Goal: Information Seeking & Learning: Learn about a topic

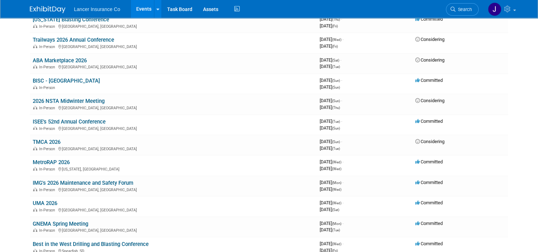
scroll to position [497, 0]
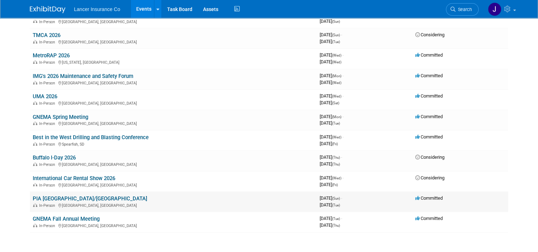
click at [50, 195] on link "PIA [GEOGRAPHIC_DATA]/[GEOGRAPHIC_DATA]" at bounding box center [90, 198] width 114 height 6
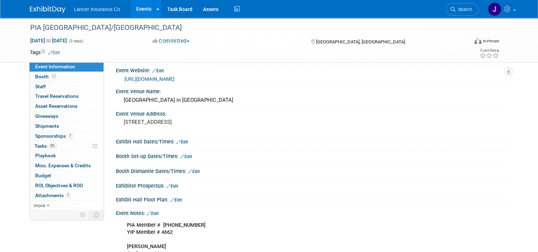
scroll to position [71, 0]
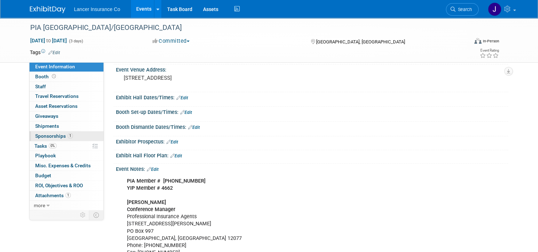
click at [43, 132] on link "1 Sponsorships 1" at bounding box center [66, 136] width 74 height 10
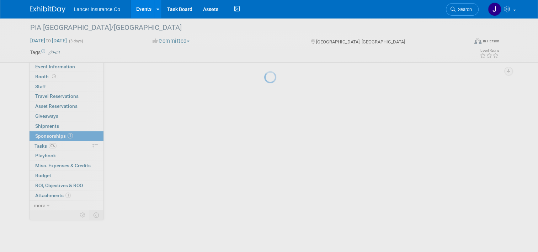
scroll to position [0, 0]
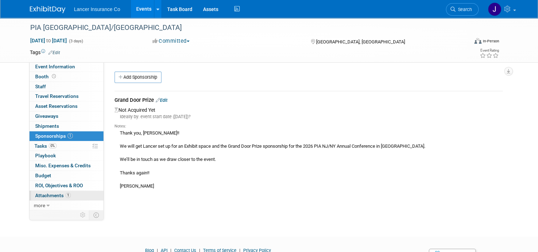
click at [45, 190] on link "1 Attachments 1" at bounding box center [66, 195] width 74 height 10
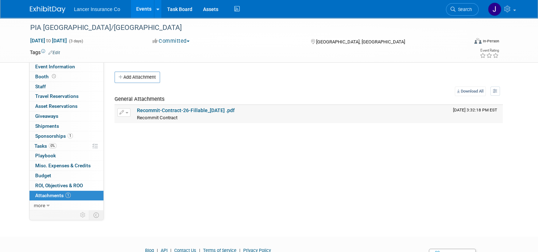
click at [174, 111] on link "Recommit-Contract-26-Fillable_7-10-25 .pdf" at bounding box center [186, 110] width 98 height 6
click at [51, 135] on span "Sponsorships 1" at bounding box center [54, 136] width 38 height 6
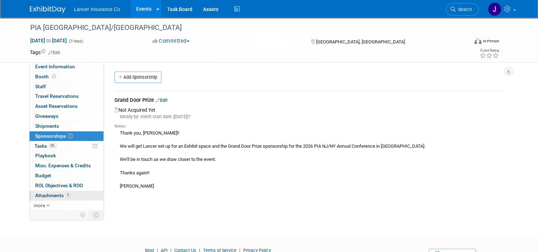
click at [56, 193] on span "Attachments 1" at bounding box center [53, 195] width 36 height 6
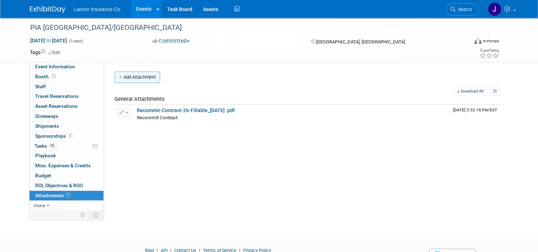
click at [136, 74] on button "Add Attachment" at bounding box center [136, 76] width 45 height 11
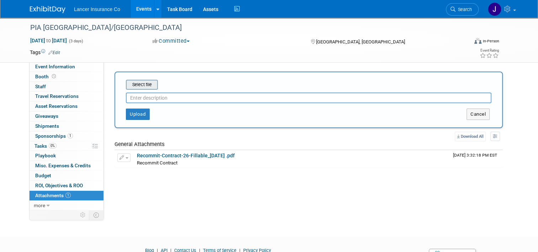
click at [145, 83] on input "file" at bounding box center [114, 84] width 85 height 9
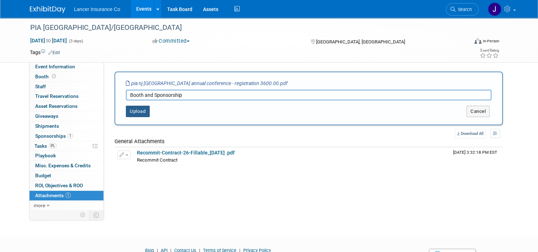
click at [137, 108] on button "Upload" at bounding box center [138, 111] width 24 height 11
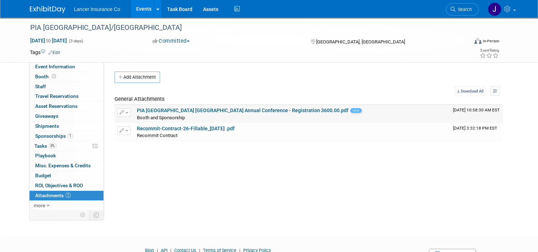
click at [125, 112] on span "button" at bounding box center [126, 112] width 3 height 1
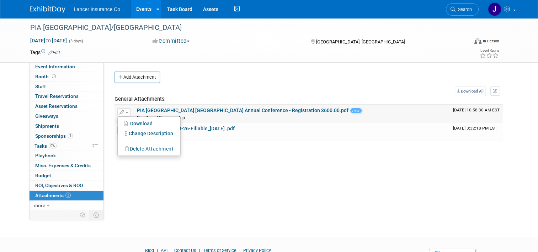
click at [147, 148] on button "Delete Attachment" at bounding box center [149, 149] width 56 height 10
click at [202, 158] on link "Yes" at bounding box center [202, 158] width 21 height 11
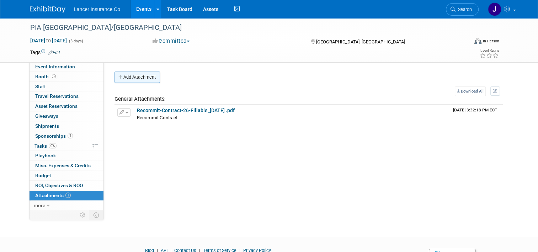
click at [137, 75] on button "Add Attachment" at bounding box center [136, 76] width 45 height 11
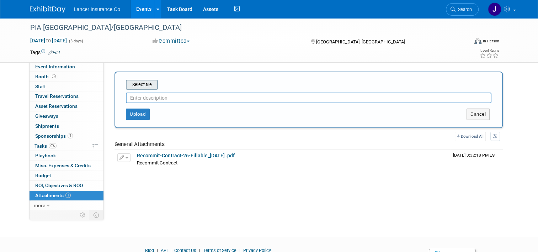
click at [142, 84] on input "file" at bounding box center [114, 84] width 85 height 9
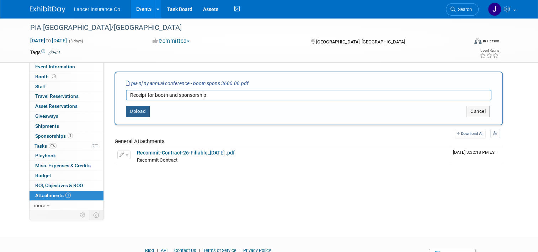
type input "Receipt for booth and sponsorship"
click at [130, 109] on button "Upload" at bounding box center [138, 111] width 24 height 11
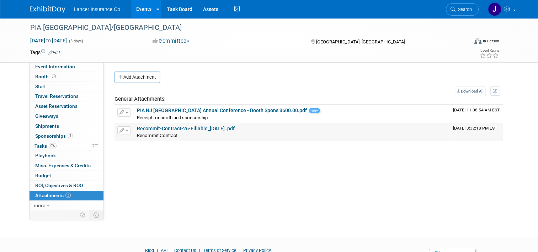
click at [173, 129] on link "Recommit-Contract-26-Fillable_7-10-25 .pdf" at bounding box center [186, 128] width 98 height 6
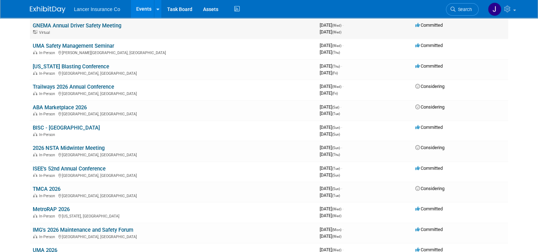
scroll to position [308, 0]
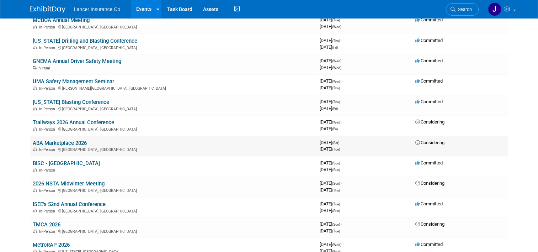
click at [53, 140] on link "ABA Marketplace 2026" at bounding box center [60, 143] width 54 height 6
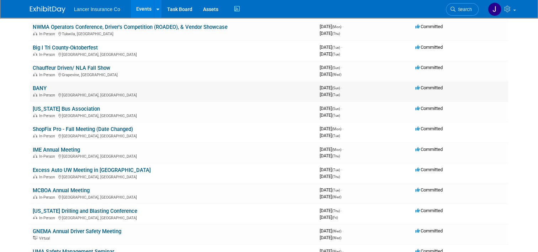
scroll to position [131, 0]
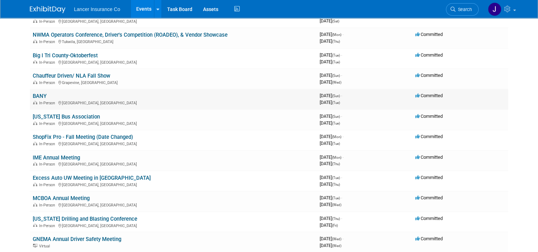
click at [35, 94] on link "BANY" at bounding box center [40, 96] width 14 height 6
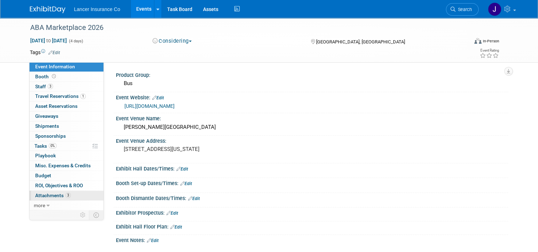
click at [50, 193] on span "Attachments 3" at bounding box center [53, 195] width 36 height 6
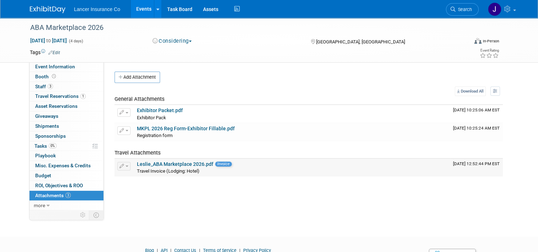
click at [146, 166] on link "Leslie_ABA Marketplace 2026.pdf" at bounding box center [175, 164] width 76 height 6
click at [146, 126] on link "MKPL 2026 Reg Form-Exhibitor Fillable.pdf" at bounding box center [186, 128] width 98 height 6
click at [151, 111] on link "Exhibitor Packet.pdf" at bounding box center [160, 110] width 46 height 6
click at [36, 87] on span "Staff 3" at bounding box center [44, 86] width 18 height 6
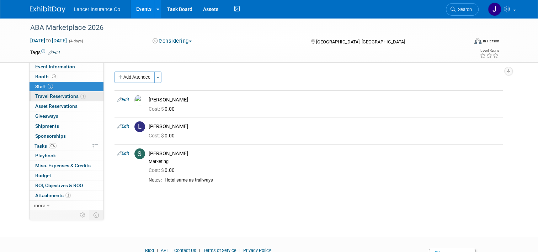
click at [55, 94] on span "Travel Reservations 1" at bounding box center [60, 96] width 50 height 6
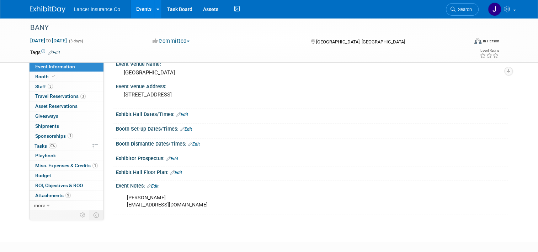
scroll to position [71, 0]
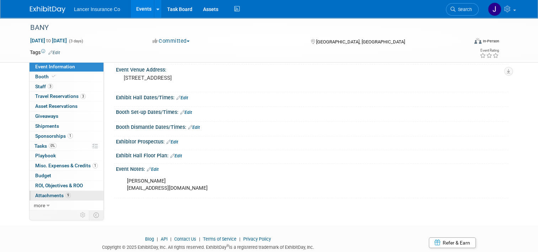
click at [50, 197] on span "Attachments 9" at bounding box center [53, 195] width 36 height 6
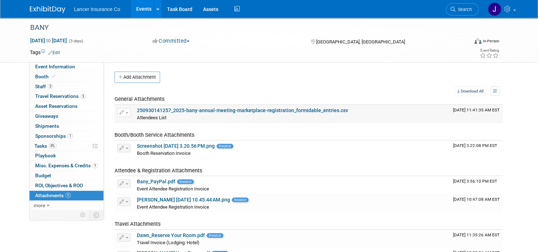
click at [229, 110] on link "250930141257_2025-bany-annual-meeting-marketplace-registration_formidable_entri…" at bounding box center [242, 110] width 211 height 6
click at [300, 66] on div "Product Group: Bus Event Website: Edit https://www.banybus.org/marketplace/ Eve…" at bounding box center [306, 208] width 404 height 293
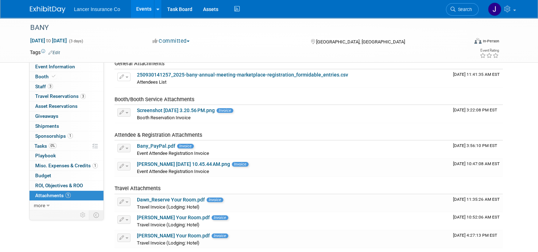
scroll to position [71, 0]
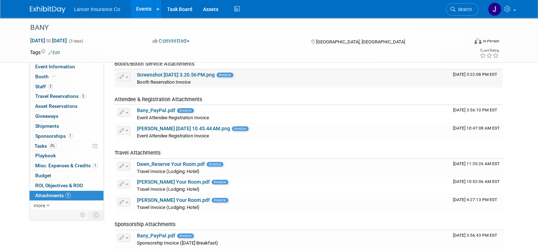
click at [175, 72] on link "Screenshot 2025-09-22 at 3.20.56 PM.png" at bounding box center [176, 75] width 78 height 6
click at [160, 108] on link "Bany_PayPal.pdf" at bounding box center [156, 110] width 38 height 6
click at [179, 127] on link "John Burgan_Screenshot 2025-08-21 at 10.45.44 AM.png" at bounding box center [183, 128] width 93 height 6
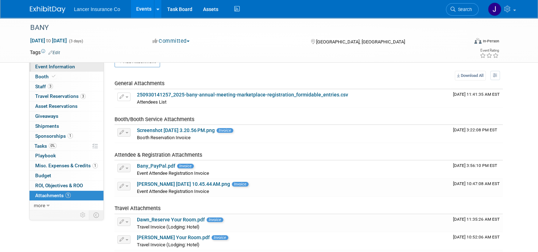
scroll to position [0, 0]
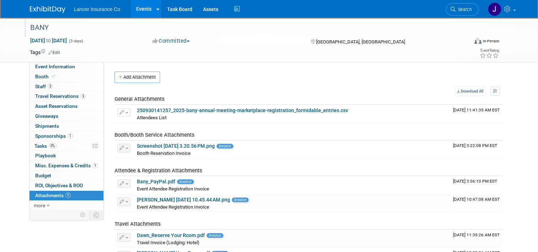
click at [38, 27] on div "BANY" at bounding box center [243, 27] width 431 height 13
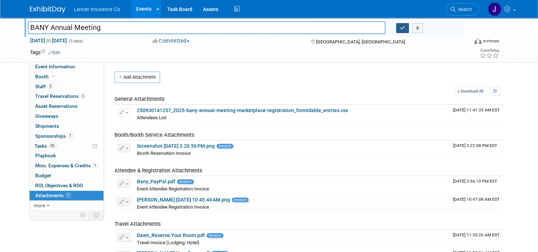
type input "BANY Annual Meeting"
click at [402, 29] on icon "button" at bounding box center [402, 28] width 5 height 5
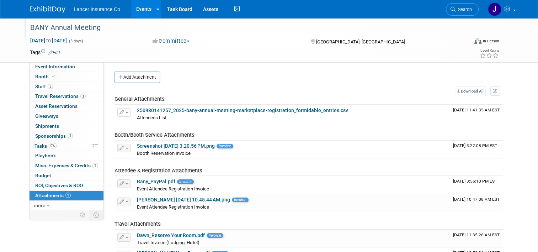
click at [277, 53] on td at bounding box center [239, 52] width 359 height 7
drag, startPoint x: 26, startPoint y: 27, endPoint x: 98, endPoint y: 25, distance: 72.1
click at [98, 25] on div "BANY Annual Meeting" at bounding box center [243, 27] width 431 height 13
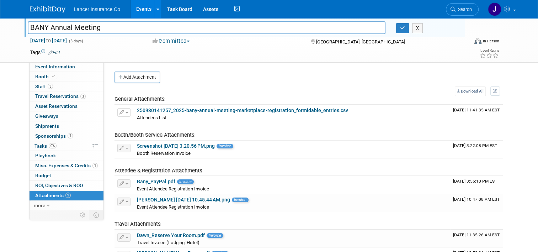
drag, startPoint x: 101, startPoint y: 27, endPoint x: -1, endPoint y: 28, distance: 102.3
click at [0, 28] on html "Lancer Insurance Co Events Add Event Bulk Upload Events Shareable Event Boards …" at bounding box center [269, 126] width 538 height 252
click at [405, 29] on icon "button" at bounding box center [402, 28] width 5 height 5
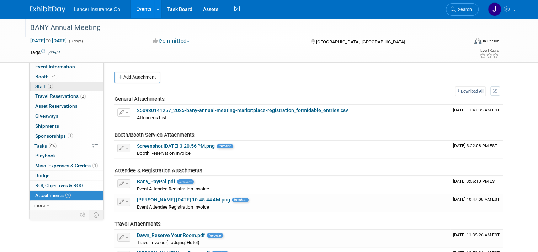
click at [37, 82] on link "3 Staff 3" at bounding box center [66, 87] width 74 height 10
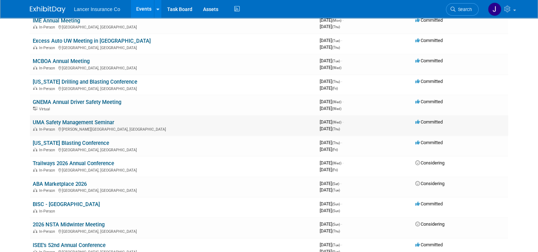
scroll to position [284, 0]
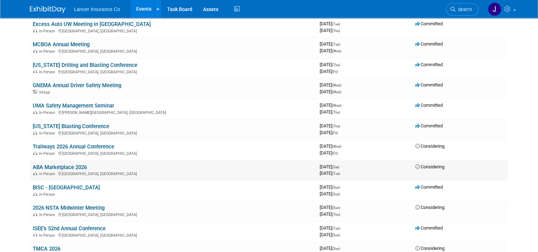
click at [68, 164] on link "ABA Marketplace 2026" at bounding box center [60, 167] width 54 height 6
click at [80, 145] on link "Trailways 2026 Annual Conference" at bounding box center [73, 146] width 81 height 6
click at [90, 102] on link "UMA Safety Management Seminar" at bounding box center [73, 105] width 81 height 6
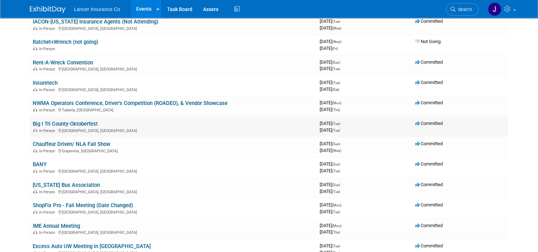
scroll to position [0, 0]
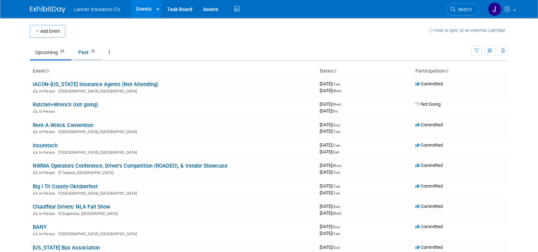
click at [77, 53] on link "Past 73" at bounding box center [87, 52] width 29 height 14
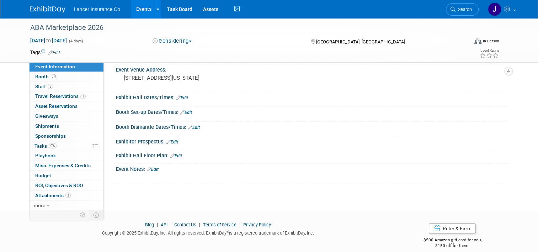
scroll to position [36, 0]
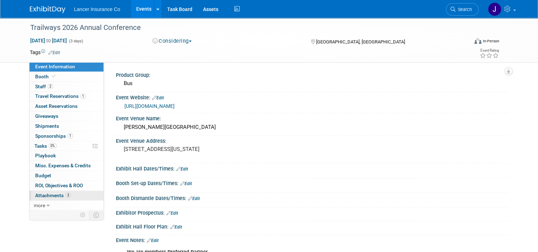
click at [59, 199] on link "3 Attachments 3" at bounding box center [66, 195] width 74 height 10
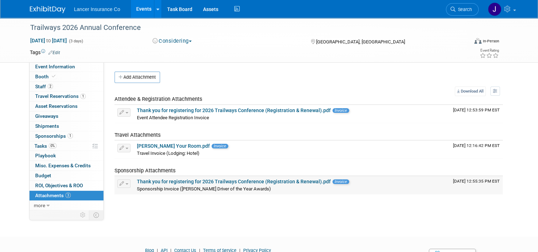
click at [206, 181] on link "Thank you for registering for 2026 Trailways Conference (Registration & Renewal…" at bounding box center [234, 181] width 194 height 6
click at [179, 108] on link "Thank you for registering for 2026 Trailways Conference (Registration & Renewal…" at bounding box center [234, 110] width 194 height 6
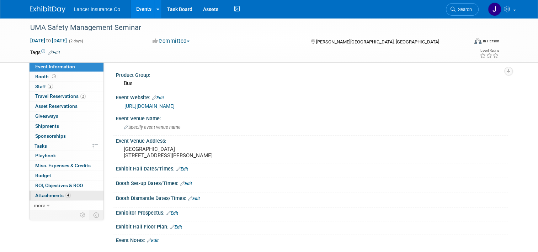
click at [58, 193] on span "Attachments 4" at bounding box center [53, 195] width 36 height 6
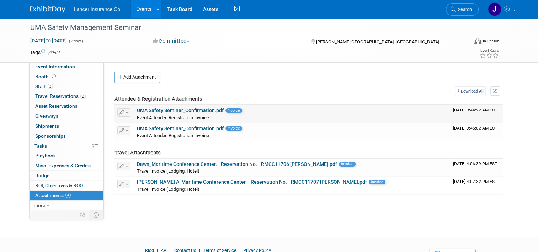
click at [193, 109] on link "UMA Safety Seminar_Confirmation.pdf" at bounding box center [180, 110] width 87 height 6
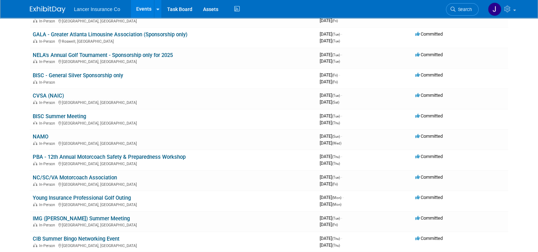
scroll to position [249, 0]
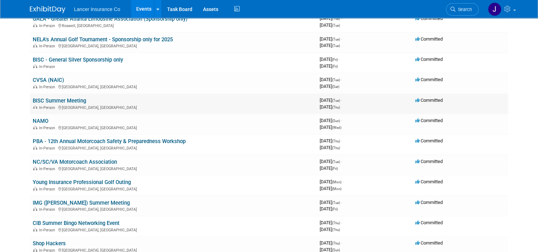
click at [59, 101] on link "BISC Summer Meeting" at bounding box center [59, 100] width 53 height 6
click at [64, 57] on link "BISC - General Silver Sponsorship only" at bounding box center [78, 59] width 90 height 6
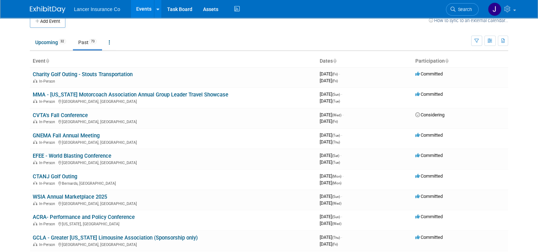
scroll to position [0, 0]
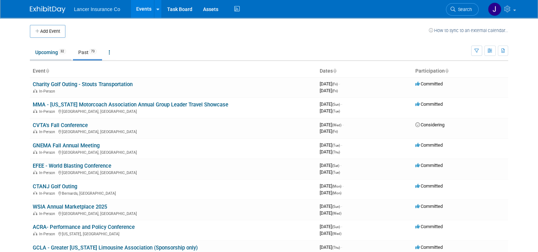
click at [42, 50] on link "Upcoming 32" at bounding box center [51, 52] width 42 height 14
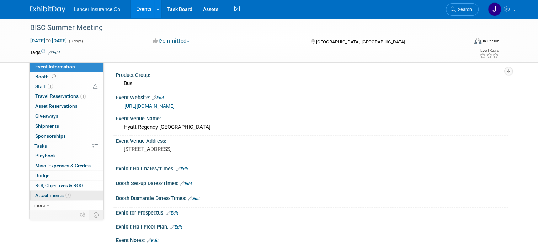
click at [53, 197] on span "Attachments 2" at bounding box center [53, 195] width 36 height 6
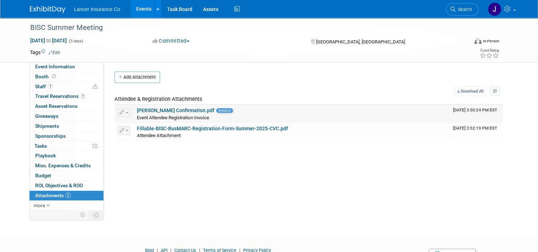
click at [172, 108] on link "Danielle_BISC_Order Confirmation.pdf" at bounding box center [175, 110] width 77 height 6
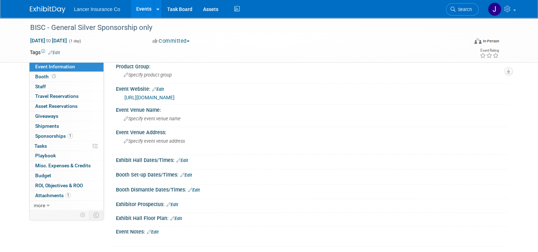
scroll to position [71, 0]
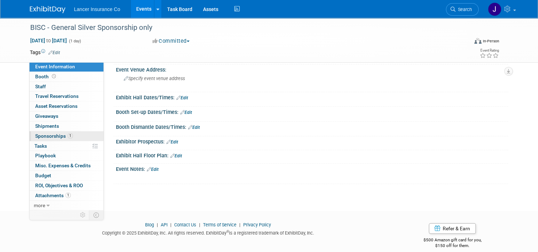
click at [43, 136] on span "Sponsorships 1" at bounding box center [54, 136] width 38 height 6
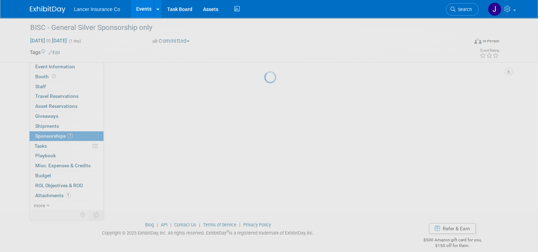
scroll to position [0, 0]
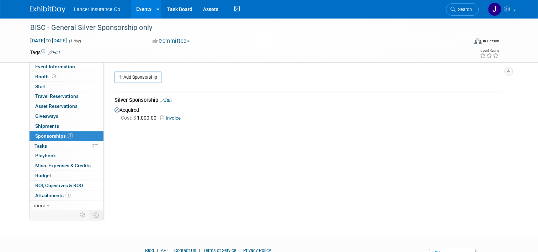
click at [167, 119] on link "Invoice" at bounding box center [171, 117] width 23 height 5
click at [64, 27] on div "BISC - General Silver Sponsorship only" at bounding box center [243, 27] width 431 height 13
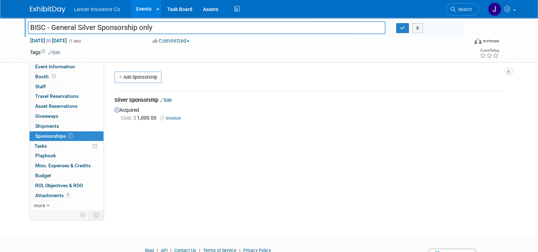
drag, startPoint x: 27, startPoint y: 25, endPoint x: 131, endPoint y: 26, distance: 104.5
click at [131, 26] on input "BISC - General Silver Sponsorship only" at bounding box center [206, 27] width 357 height 12
click at [404, 26] on icon "button" at bounding box center [402, 28] width 5 height 5
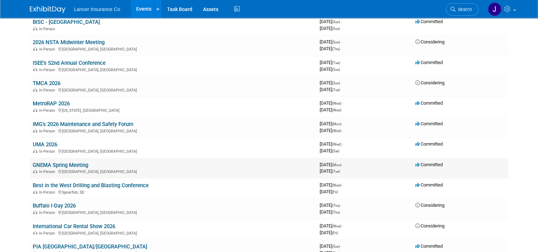
scroll to position [462, 0]
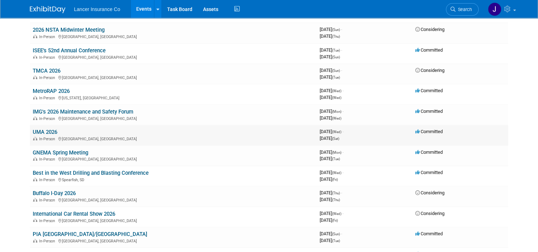
click at [39, 129] on link "UMA 2026" at bounding box center [45, 132] width 25 height 6
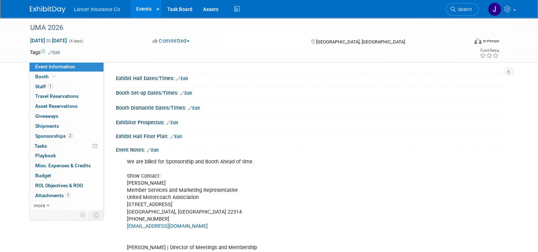
scroll to position [178, 0]
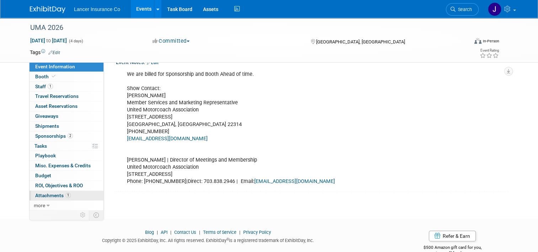
click at [43, 195] on span "Attachments 1" at bounding box center [53, 195] width 36 height 6
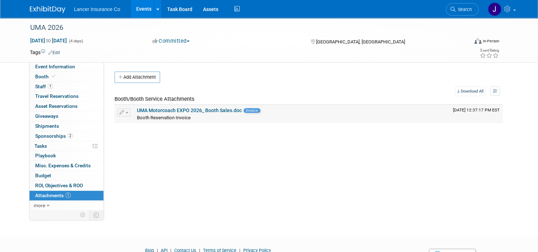
click at [200, 109] on link "UMA Motorcoach EXPO 2026_ Booth Sales.doc" at bounding box center [189, 110] width 105 height 6
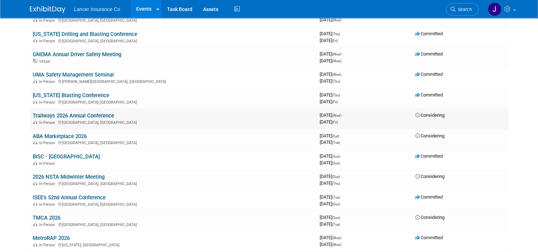
scroll to position [320, 0]
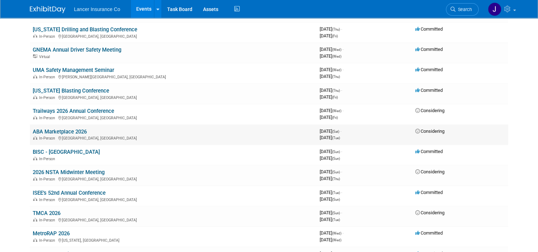
click at [63, 130] on link "ABA Marketplace 2026" at bounding box center [60, 131] width 54 height 6
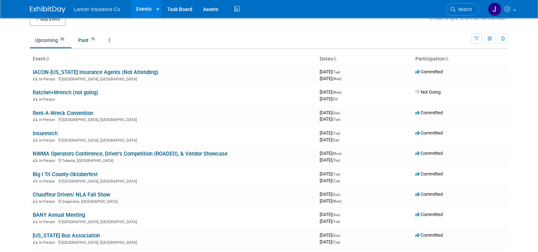
scroll to position [0, 0]
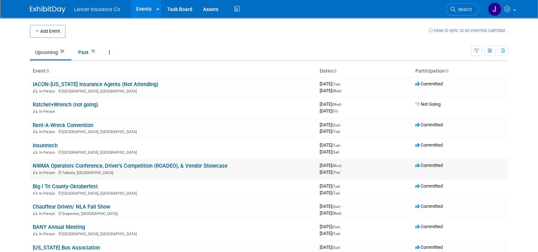
click at [108, 167] on link "NWMA Operators Conference, Driver's Competition (ROADEO), & Vendor Showcase" at bounding box center [130, 165] width 195 height 6
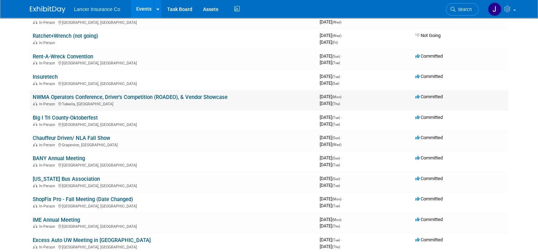
scroll to position [107, 0]
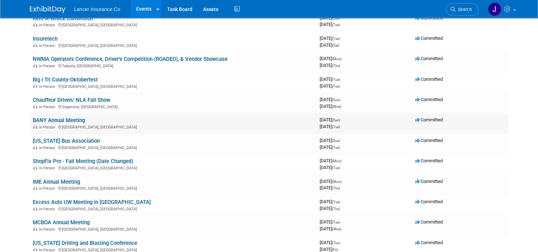
click at [49, 117] on link "BANY Annual Meeting" at bounding box center [59, 120] width 52 height 6
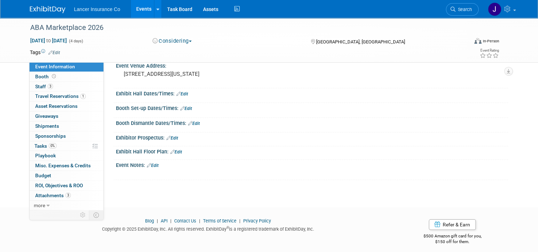
scroll to position [78, 0]
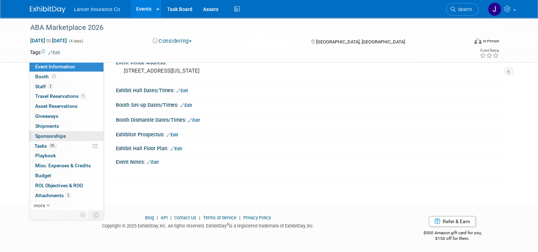
click at [51, 136] on span "Sponsorships 0" at bounding box center [50, 136] width 31 height 6
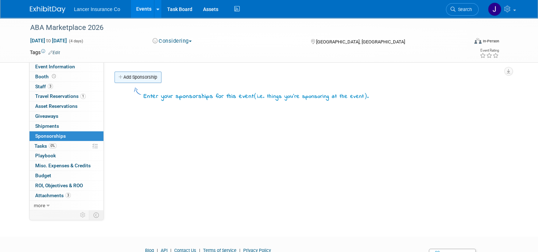
click at [138, 77] on link "Add Sponsorship" at bounding box center [137, 76] width 47 height 11
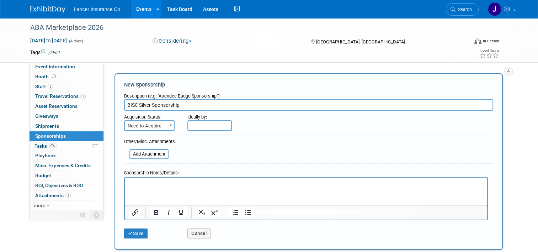
type input "BISC Silver Sponsorship"
click at [167, 124] on span at bounding box center [170, 124] width 7 height 9
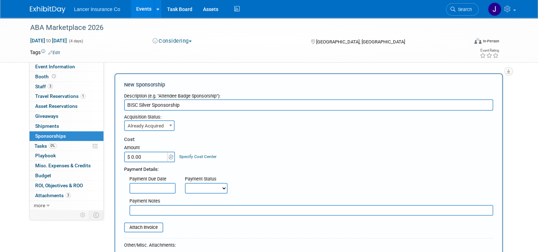
select select "2"
click at [136, 155] on input "$ 0.00" at bounding box center [146, 156] width 44 height 11
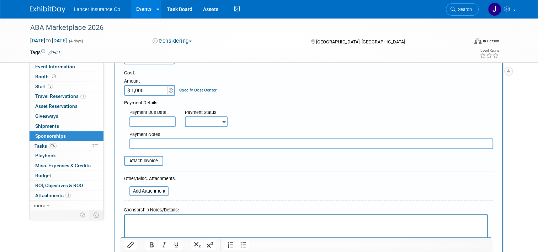
scroll to position [71, 0]
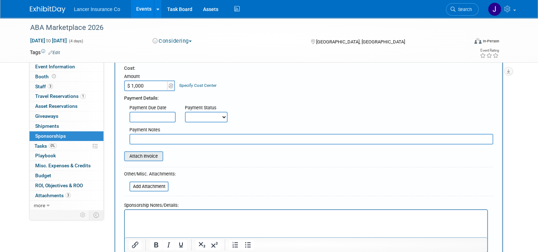
type input "$ 1,000.00"
click at [145, 155] on input "file" at bounding box center [120, 156] width 85 height 9
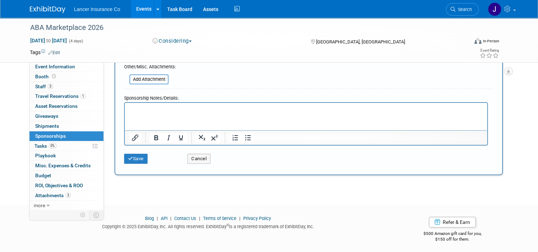
scroll to position [183, 0]
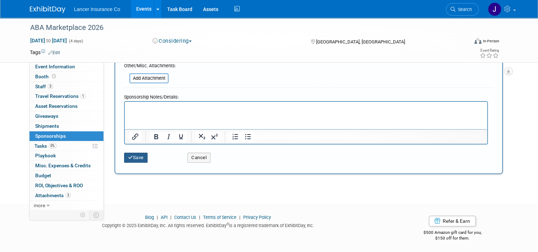
click at [129, 154] on button "Save" at bounding box center [135, 157] width 23 height 10
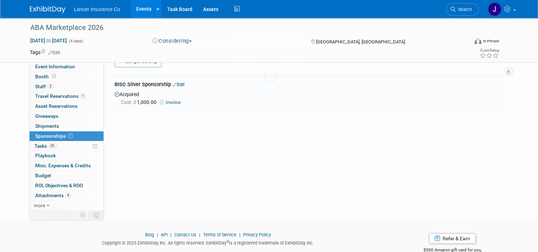
scroll to position [14, 0]
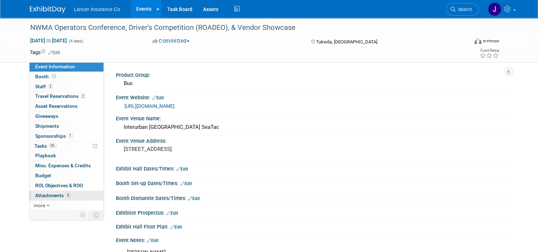
click at [48, 192] on span "Attachments 5" at bounding box center [53, 195] width 36 height 6
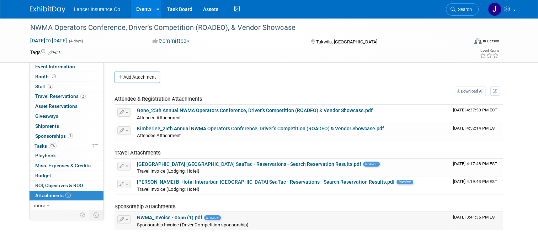
click at [170, 217] on link "NWMA_Invoice - 0556 (1).pdf" at bounding box center [169, 217] width 65 height 6
click at [41, 26] on div "NWMA Operators Conference, Driver's Competition (ROADEO), & Vendor Showcase" at bounding box center [243, 27] width 431 height 13
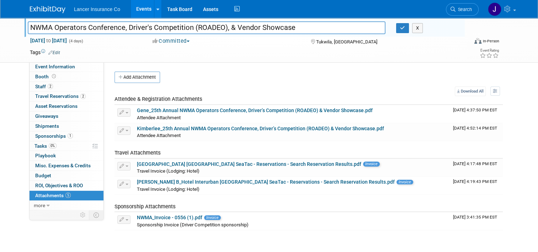
drag, startPoint x: 26, startPoint y: 28, endPoint x: 186, endPoint y: 27, distance: 160.6
click at [186, 27] on input "NWMA Operators Conference, Driver's Competition (ROADEO), & Vendor Showcase" at bounding box center [206, 27] width 357 height 12
click at [405, 31] on button "button" at bounding box center [402, 28] width 13 height 10
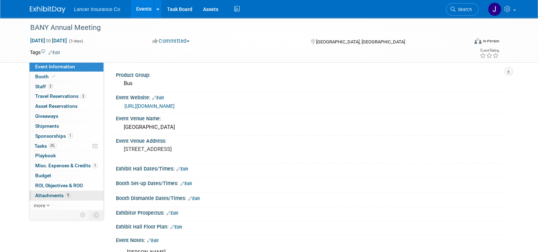
click at [46, 196] on span "Attachments 9" at bounding box center [53, 195] width 36 height 6
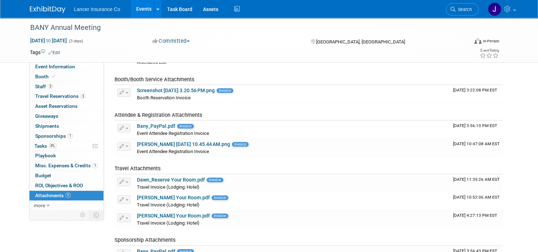
scroll to position [71, 0]
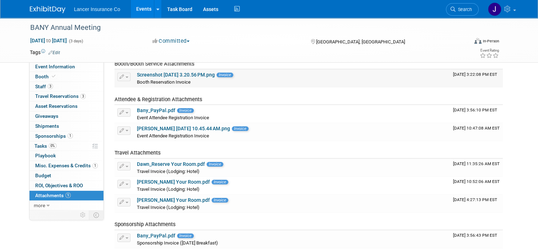
click at [170, 74] on link "Screenshot 2025-09-22 at 3.20.56 PM.png" at bounding box center [176, 75] width 78 height 6
click at [149, 74] on link "Screenshot 2025-09-22 at 3.20.56 PM.png" at bounding box center [176, 75] width 78 height 6
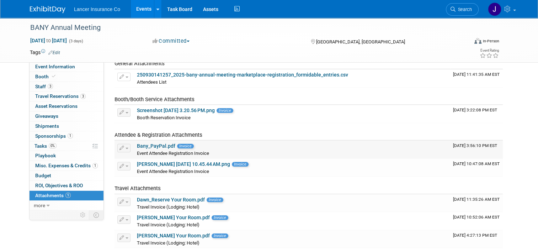
click at [146, 145] on link "Bany_PayPal.pdf" at bounding box center [156, 146] width 38 height 6
click at [38, 87] on span "Staff 3" at bounding box center [44, 86] width 18 height 6
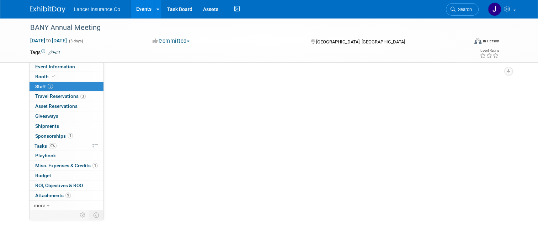
scroll to position [0, 0]
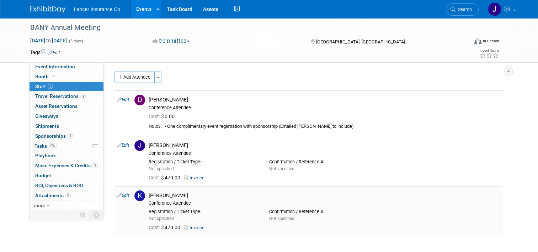
click at [188, 226] on link "Invoice" at bounding box center [195, 227] width 23 height 5
click at [187, 177] on link "Invoice" at bounding box center [195, 177] width 23 height 5
click at [165, 115] on span "Cost: $ 0.00" at bounding box center [163, 116] width 29 height 6
click at [57, 134] on span "Sponsorships 1" at bounding box center [54, 136] width 38 height 6
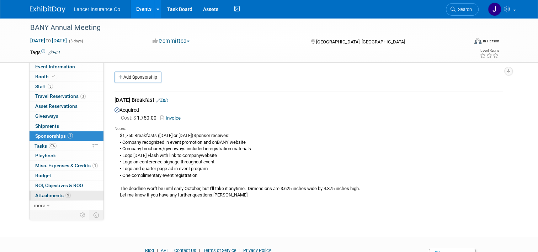
click at [53, 194] on span "Attachments 9" at bounding box center [53, 195] width 36 height 6
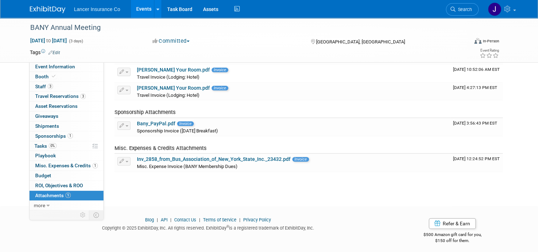
scroll to position [185, 0]
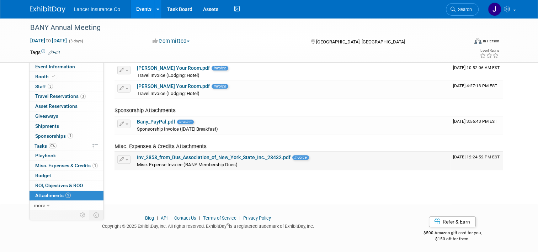
click at [166, 157] on link "Inv_2858_from_Bus_Association_of_New_York_State_Inc._23432.pdf" at bounding box center [213, 157] width 153 height 6
click at [146, 120] on link "Bany_PayPal.pdf" at bounding box center [156, 122] width 38 height 6
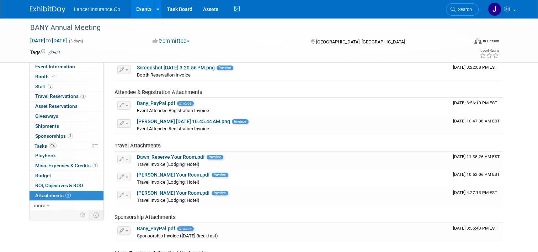
scroll to position [0, 0]
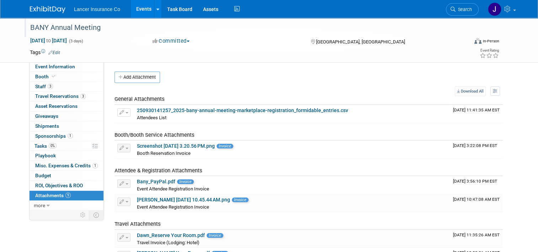
click at [28, 26] on div "BANY Annual Meeting" at bounding box center [243, 27] width 431 height 13
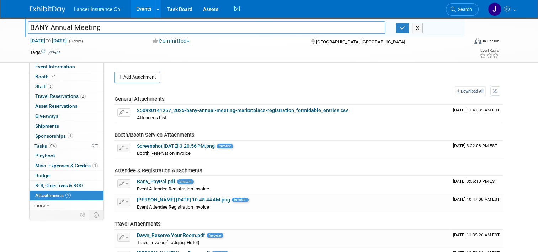
drag, startPoint x: 27, startPoint y: 26, endPoint x: 95, endPoint y: 27, distance: 68.2
click at [95, 27] on input "BANY Annual Meeting" at bounding box center [206, 27] width 357 height 12
click at [403, 29] on icon "button" at bounding box center [402, 28] width 5 height 5
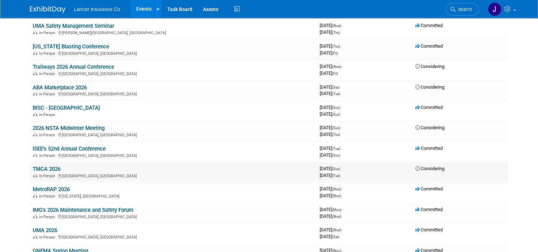
scroll to position [320, 0]
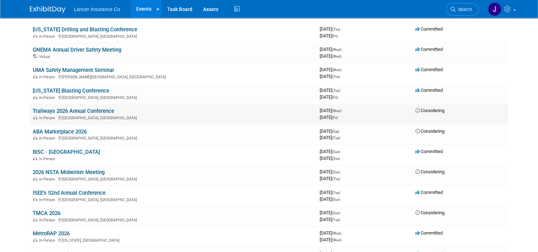
click at [76, 108] on link "Trailways 2026 Annual Conference" at bounding box center [73, 111] width 81 height 6
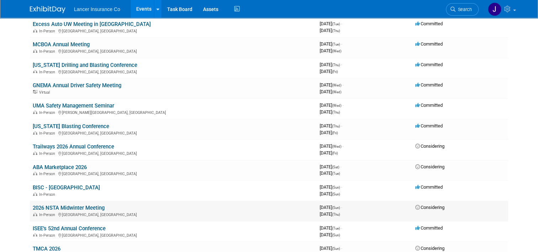
scroll to position [249, 0]
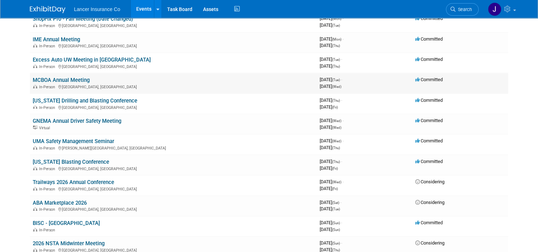
click at [59, 78] on link "MCBOA Annual Meeting" at bounding box center [61, 80] width 57 height 6
click at [63, 138] on link "UMA Safety Management Seminar" at bounding box center [73, 141] width 81 height 6
click at [71, 77] on link "MCBOA Annual Meeting" at bounding box center [61, 80] width 57 height 6
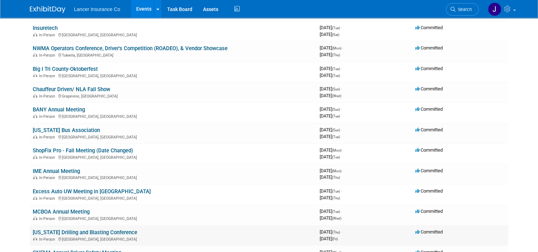
scroll to position [107, 0]
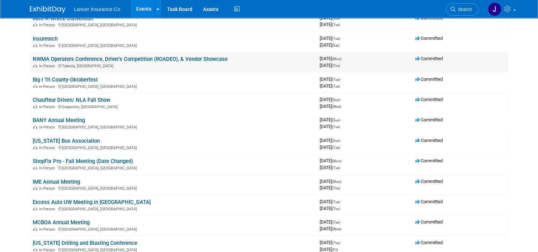
click at [128, 58] on link "NWMA Operators Conference, Driver's Competition (ROADEO), & Vendor Showcase" at bounding box center [130, 59] width 195 height 6
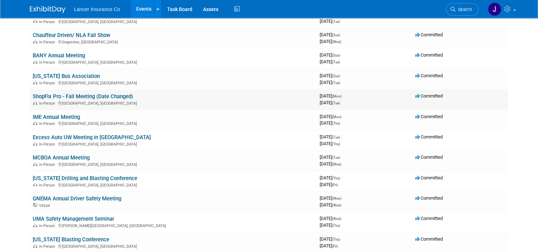
scroll to position [213, 0]
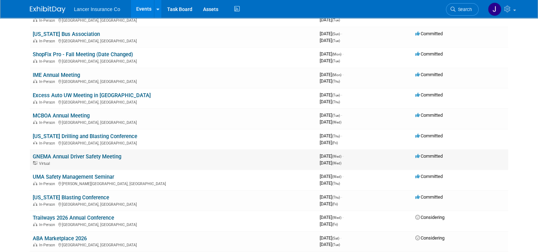
click at [59, 156] on link "GNEMA Annual Driver Safety Meeting" at bounding box center [77, 156] width 88 height 6
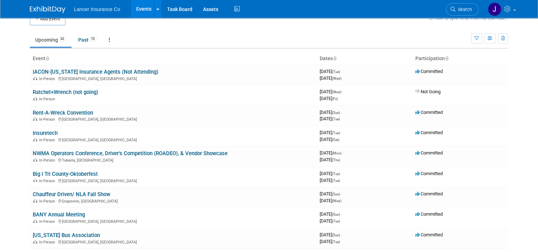
scroll to position [0, 0]
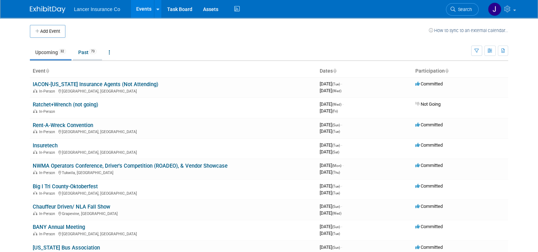
click at [81, 54] on link "Past 73" at bounding box center [87, 52] width 29 height 14
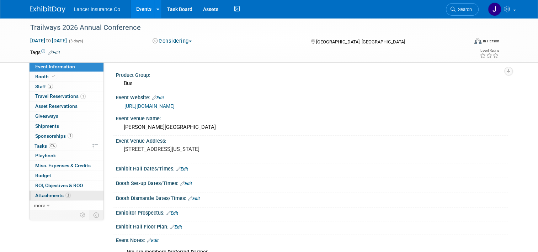
click at [52, 197] on span "Attachments 3" at bounding box center [53, 195] width 36 height 6
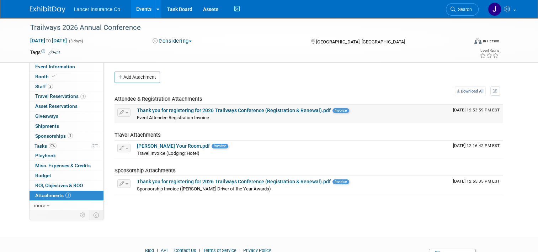
click at [195, 110] on link "Thank you for registering for 2026 Trailways Conference (Registration & Renewal…" at bounding box center [234, 110] width 194 height 6
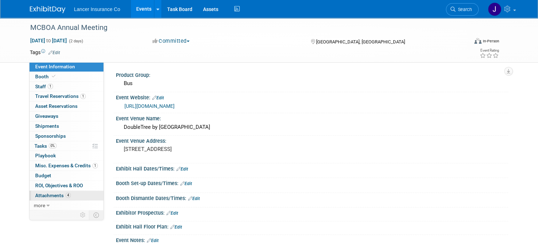
click at [47, 195] on span "Attachments 4" at bounding box center [53, 195] width 36 height 6
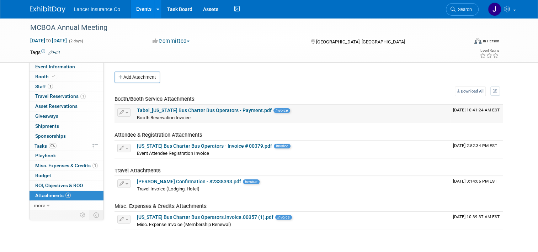
click at [216, 111] on link "Tabel_Minnesota Bus Charter Bus Operators - Payment.pdf" at bounding box center [204, 110] width 135 height 6
click at [173, 145] on link "Minnesota Bus Charter Bus Operators - Invoice # 00379.pdf" at bounding box center [204, 146] width 135 height 6
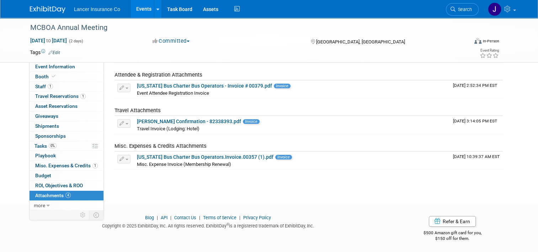
scroll to position [60, 0]
click at [177, 155] on link "Minnesota Bus Charter Bus Operators.Invoice.00357 (1).pdf" at bounding box center [205, 156] width 136 height 6
click at [28, 25] on div "MCBOA Annual Meeting" at bounding box center [243, 27] width 431 height 13
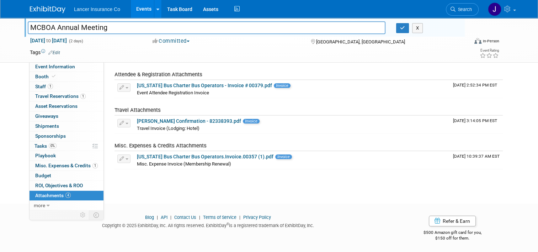
drag, startPoint x: 27, startPoint y: 25, endPoint x: 125, endPoint y: 26, distance: 97.7
click at [125, 26] on input "MCBOA Annual Meeting" at bounding box center [206, 27] width 357 height 12
click at [408, 27] on button "button" at bounding box center [402, 28] width 13 height 10
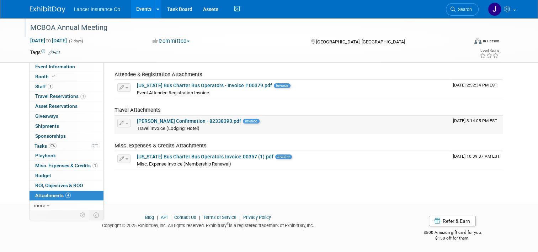
click at [173, 120] on link "[PERSON_NAME] Confirmation - 82338393.pdf" at bounding box center [189, 121] width 104 height 6
click at [158, 86] on link "Minnesota Bus Charter Bus Operators - Invoice # 00379.pdf" at bounding box center [204, 85] width 135 height 6
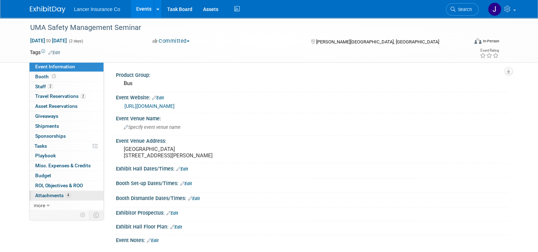
click at [51, 195] on span "Attachments 4" at bounding box center [53, 195] width 36 height 6
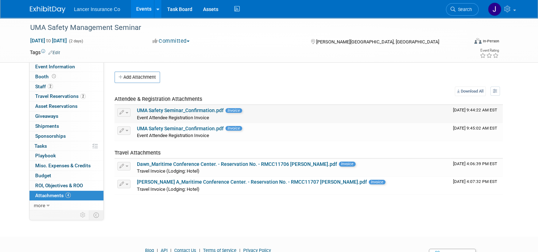
click at [166, 107] on link "UMA Safety Seminar_Confirmation.pdf" at bounding box center [180, 110] width 87 height 6
click at [28, 26] on div "UMA Safety Management Seminar" at bounding box center [243, 27] width 431 height 13
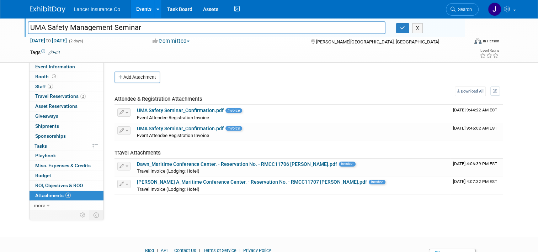
drag, startPoint x: 27, startPoint y: 26, endPoint x: 152, endPoint y: 28, distance: 125.8
click at [152, 28] on input "UMA Safety Management Seminar" at bounding box center [206, 27] width 357 height 12
click at [404, 28] on icon "button" at bounding box center [402, 28] width 5 height 5
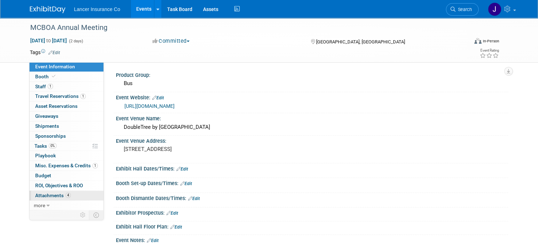
click at [42, 193] on span "Attachments 4" at bounding box center [53, 195] width 36 height 6
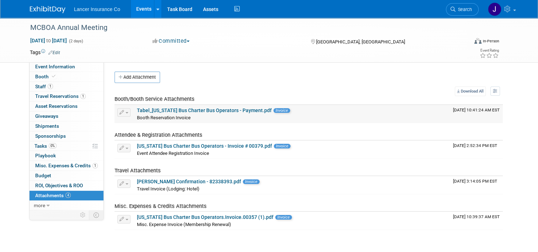
click at [199, 109] on link "Tabel_[US_STATE] Bus Charter Bus Operators - Payment.pdf" at bounding box center [204, 110] width 135 height 6
click at [30, 27] on div "MCBOA Annual Meeting" at bounding box center [243, 27] width 431 height 13
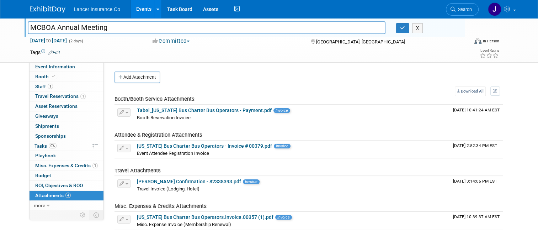
drag, startPoint x: 27, startPoint y: 28, endPoint x: 93, endPoint y: 28, distance: 66.1
click at [93, 28] on input "MCBOA Annual Meeting" at bounding box center [206, 27] width 357 height 12
click at [404, 26] on icon "button" at bounding box center [402, 28] width 5 height 5
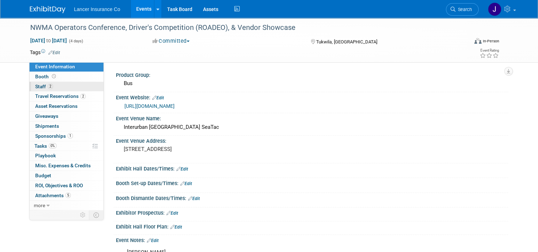
click at [35, 84] on span "Staff 2" at bounding box center [44, 86] width 18 height 6
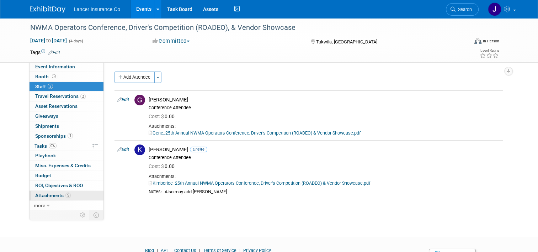
click at [44, 194] on span "Attachments 5" at bounding box center [53, 195] width 36 height 6
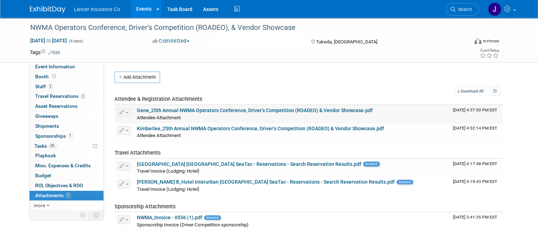
click at [213, 109] on link "Gene_25th Annual NWMA Operators Conference, Driver’s Competition (ROADEO) & Ven…" at bounding box center [255, 110] width 236 height 6
click at [249, 76] on div "Add Attachment" at bounding box center [308, 76] width 388 height 11
click at [37, 86] on span "Staff 2" at bounding box center [44, 86] width 18 height 6
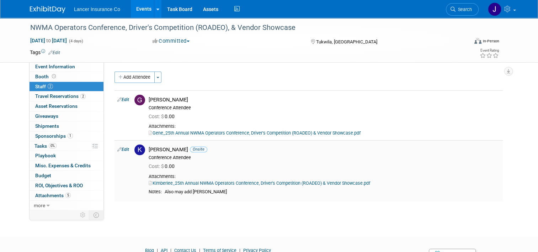
click at [213, 184] on link "Kimberlee_25th Annual NWMA Operators Conference, Driver’s Competition (ROADEO) …" at bounding box center [259, 182] width 221 height 5
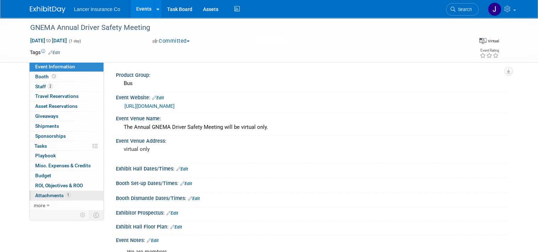
click at [43, 196] on span "Attachments 1" at bounding box center [53, 195] width 36 height 6
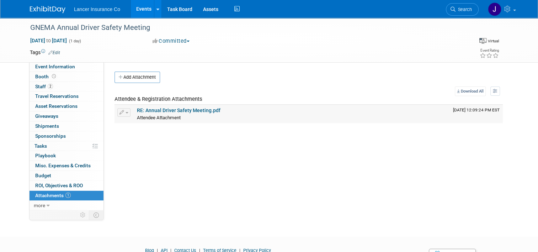
click at [162, 112] on link "RE: Annual Driver Safety Meeting.pdf" at bounding box center [178, 110] width 83 height 6
click at [36, 83] on link "2 Staff 2" at bounding box center [66, 87] width 74 height 10
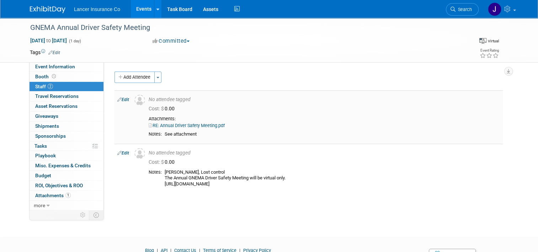
click at [210, 124] on link "RE: Annual Driver Safety Meeting.pdf" at bounding box center [187, 125] width 76 height 5
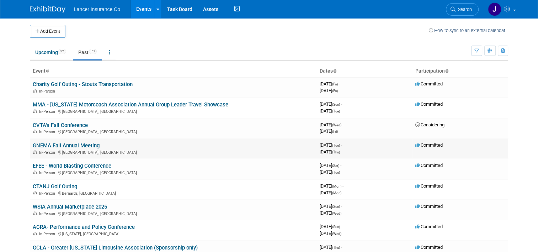
click at [67, 149] on div "In-Person Atlantic City, NJ" at bounding box center [173, 152] width 281 height 6
click at [68, 146] on link "GNEMA Fall Annual Meeting" at bounding box center [66, 145] width 67 height 6
click at [36, 48] on link "Upcoming 32" at bounding box center [51, 52] width 42 height 14
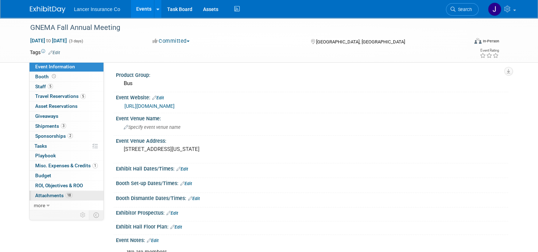
click at [50, 195] on span "Attachments 18" at bounding box center [53, 195] width 37 height 6
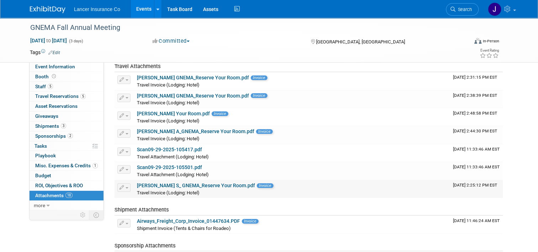
scroll to position [178, 0]
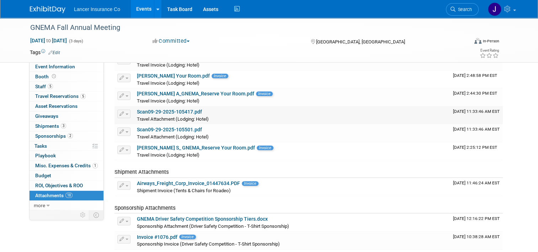
click at [156, 111] on link "Scan09-29-2025-105417.pdf" at bounding box center [169, 112] width 65 height 6
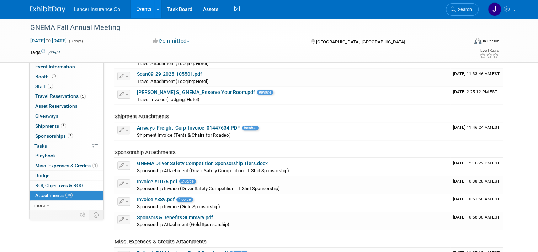
scroll to position [249, 0]
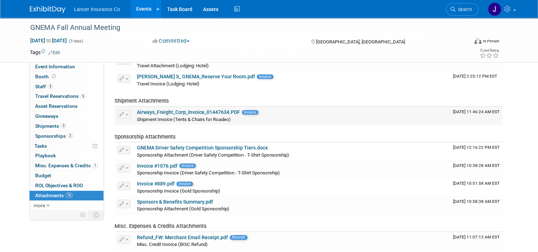
click at [182, 112] on link "Airways_Freight_Corp_Invoice_01447634.PDF" at bounding box center [188, 112] width 103 height 6
click at [145, 184] on link "Invoice #889.pdf" at bounding box center [156, 183] width 38 height 6
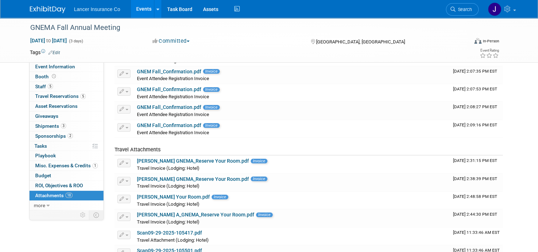
scroll to position [0, 0]
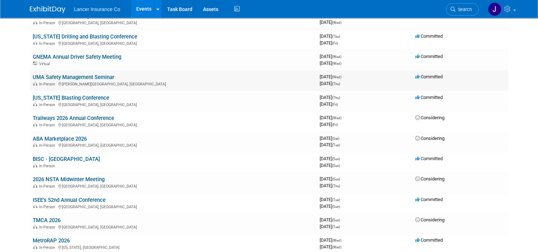
scroll to position [320, 0]
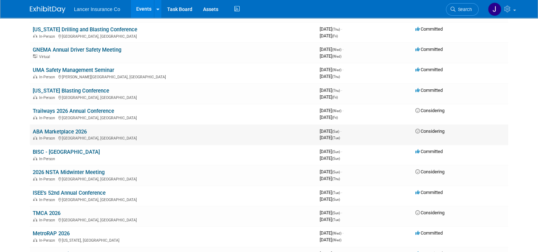
click at [61, 128] on link "ABA Marketplace 2026" at bounding box center [60, 131] width 54 height 6
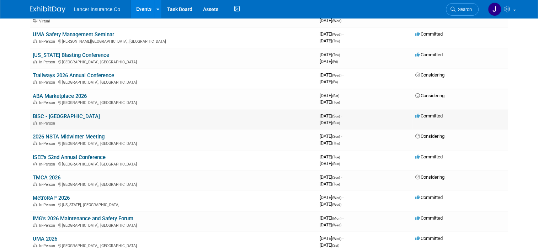
click at [49, 113] on link "BISC - Reno" at bounding box center [66, 116] width 67 height 6
click at [44, 115] on link "BISC - Reno" at bounding box center [66, 116] width 67 height 6
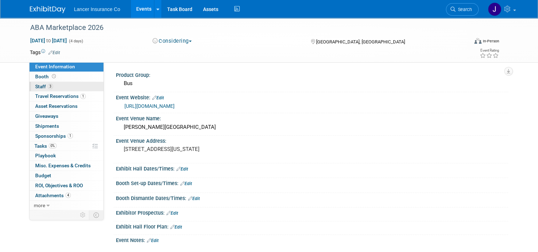
click at [37, 85] on span "Staff 3" at bounding box center [44, 86] width 18 height 6
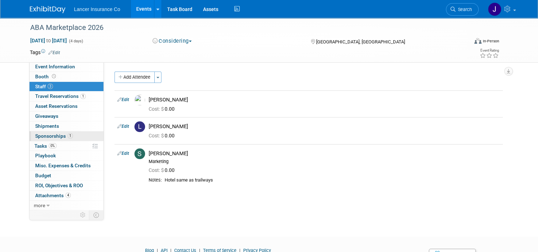
click at [53, 135] on span "Sponsorships 1" at bounding box center [54, 136] width 38 height 6
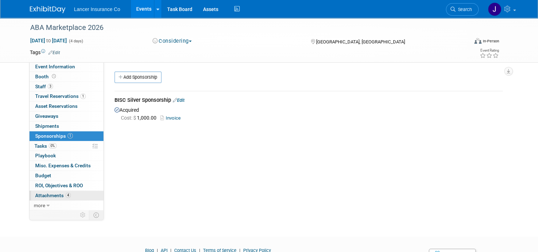
click at [46, 190] on link "4 Attachments 4" at bounding box center [66, 195] width 74 height 10
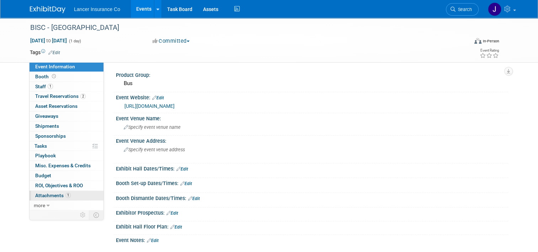
click at [41, 193] on span "Attachments 1" at bounding box center [53, 195] width 36 height 6
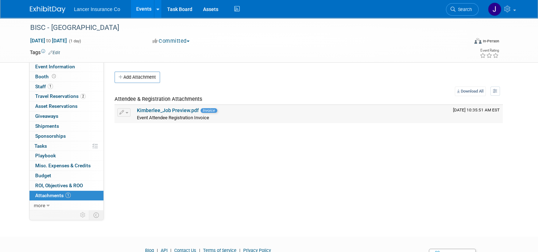
click at [162, 110] on link "Kimberlee_Job Preview.pdf" at bounding box center [168, 110] width 62 height 6
